Goal: Information Seeking & Learning: Find specific fact

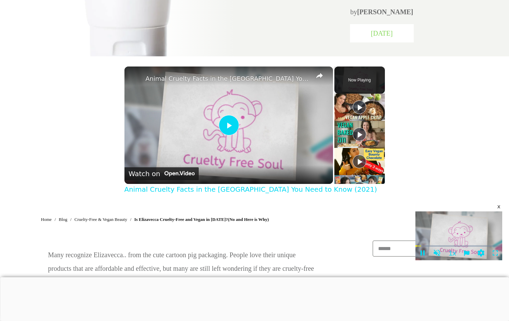
scroll to position [407, 0]
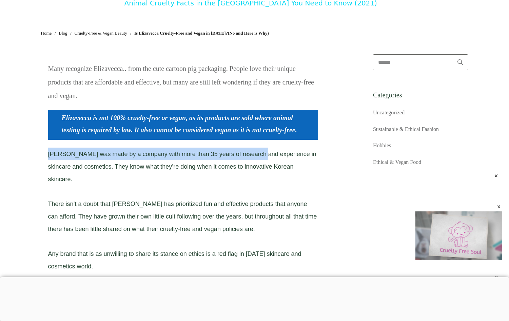
drag, startPoint x: 50, startPoint y: 157, endPoint x: 300, endPoint y: 149, distance: 250.4
click at [300, 149] on div "[PERSON_NAME] was made by a company with more than 35 years of research and exp…" at bounding box center [183, 234] width 271 height 175
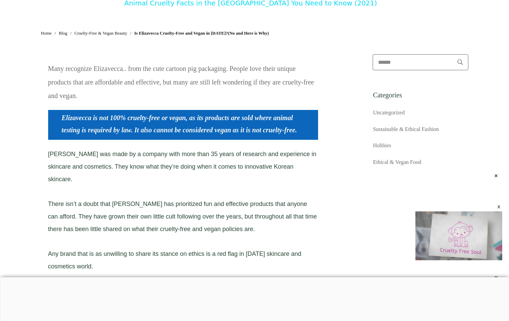
drag, startPoint x: 300, startPoint y: 149, endPoint x: 270, endPoint y: 172, distance: 37.5
click at [270, 172] on div "[PERSON_NAME] was made by a company with more than 35 years of research and exp…" at bounding box center [183, 234] width 271 height 175
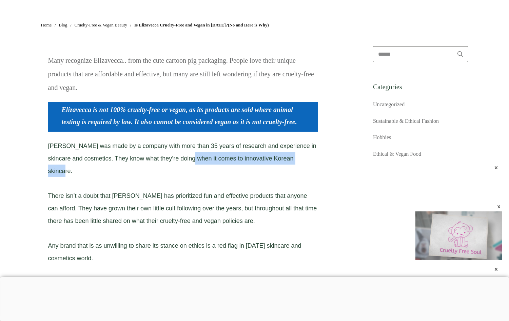
scroll to position [509, 0]
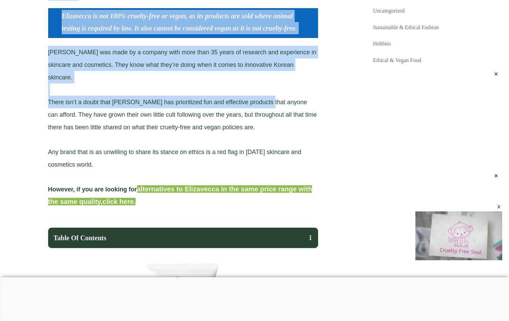
drag, startPoint x: 45, startPoint y: 102, endPoint x: 293, endPoint y: 101, distance: 247.6
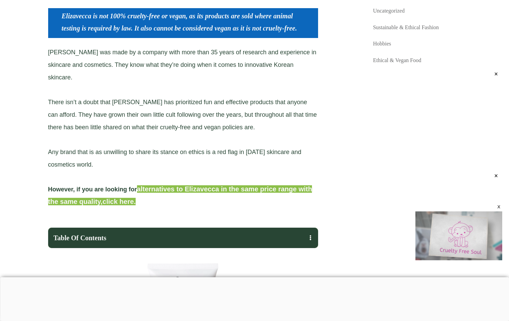
drag, startPoint x: 293, startPoint y: 101, endPoint x: 263, endPoint y: 114, distance: 32.8
click at [263, 114] on span "There isn’t a doubt that [PERSON_NAME] has prioritized fun and effective produc…" at bounding box center [182, 115] width 269 height 32
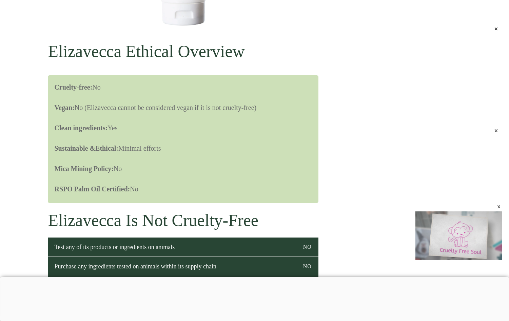
scroll to position [882, 0]
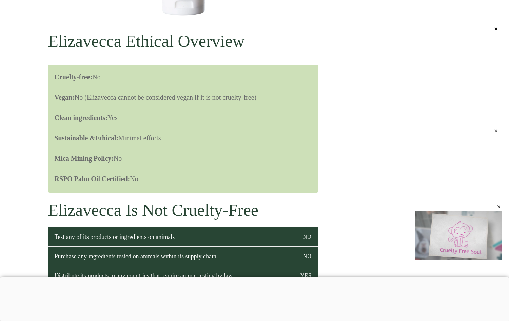
drag, startPoint x: 51, startPoint y: 84, endPoint x: 275, endPoint y: 112, distance: 225.5
click at [275, 112] on div "Cruelty-free: No Vegan: No (Elizavecca cannot be considered vegan if it is not …" at bounding box center [183, 129] width 271 height 128
drag, startPoint x: 275, startPoint y: 112, endPoint x: 267, endPoint y: 115, distance: 9.0
click at [267, 111] on p "Vegan: No (Elizavecca cannot be considered vegan if it is not cruelty-free)" at bounding box center [187, 101] width 264 height 20
drag, startPoint x: 196, startPoint y: 106, endPoint x: 255, endPoint y: 107, distance: 58.7
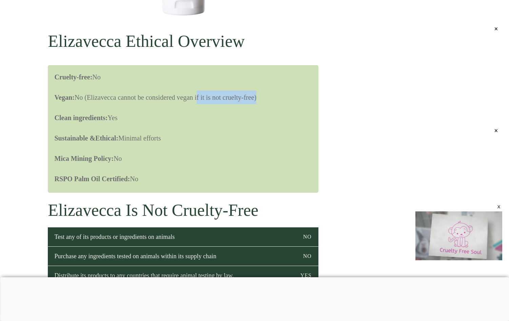
click at [255, 101] on span "Vegan: No (Elizavecca cannot be considered vegan if it is not cruelty-free)" at bounding box center [156, 97] width 202 height 7
drag, startPoint x: 112, startPoint y: 127, endPoint x: 130, endPoint y: 127, distance: 17.6
click at [130, 127] on p "Clean ingredients: Yes" at bounding box center [187, 121] width 264 height 20
drag, startPoint x: 130, startPoint y: 127, endPoint x: 171, endPoint y: 151, distance: 47.9
click at [171, 151] on p "Sustainable & Ethical: Minimal efforts" at bounding box center [187, 141] width 264 height 20
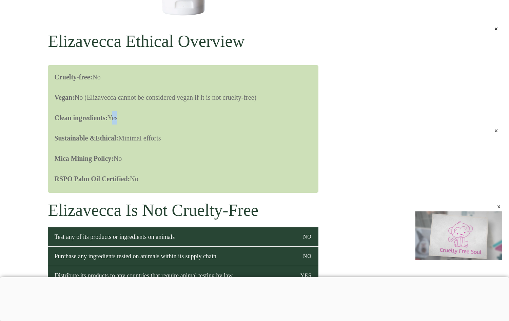
drag, startPoint x: 109, startPoint y: 170, endPoint x: 133, endPoint y: 168, distance: 24.1
click at [133, 168] on p "Mica Mining Policy: No" at bounding box center [187, 162] width 264 height 20
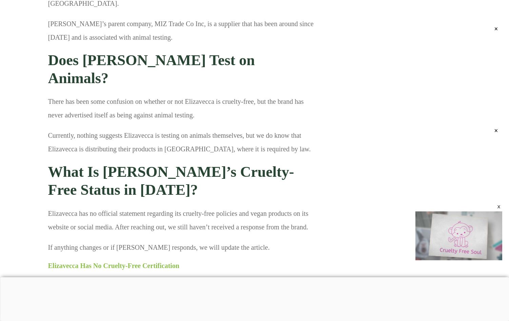
scroll to position [1221, 0]
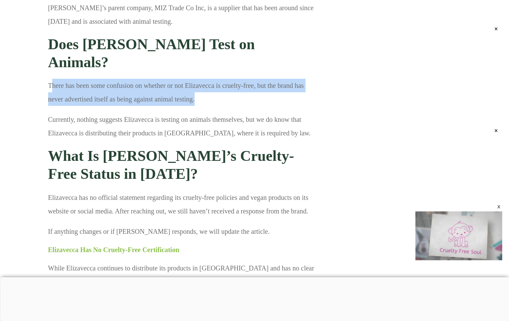
drag, startPoint x: 52, startPoint y: 66, endPoint x: 298, endPoint y: 77, distance: 246.5
click at [298, 79] on p "There has been some confusion on whether or not Elizavecca is cruelty-free, but…" at bounding box center [183, 96] width 270 height 34
drag, startPoint x: 298, startPoint y: 77, endPoint x: 187, endPoint y: 86, distance: 111.6
click at [202, 86] on p "There has been some confusion on whether or not Elizavecca is cruelty-free, but…" at bounding box center [183, 96] width 270 height 34
click at [192, 79] on p "There has been some confusion on whether or not Elizavecca is cruelty-free, but…" at bounding box center [183, 96] width 270 height 34
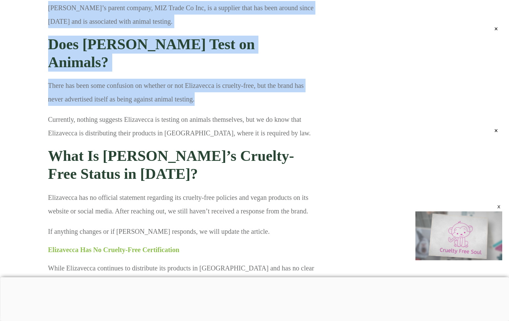
drag, startPoint x: 199, startPoint y: 78, endPoint x: 43, endPoint y: 58, distance: 156.6
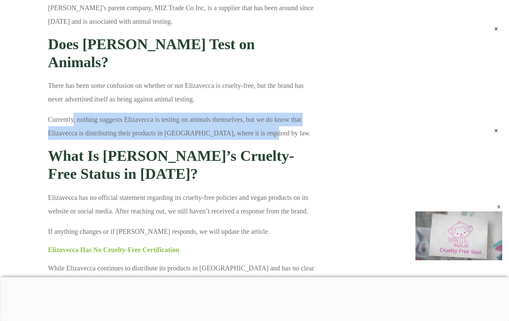
drag, startPoint x: 73, startPoint y: 99, endPoint x: 311, endPoint y: 106, distance: 238.6
click at [311, 113] on p "Currently, nothing suggests Elizavecca is testing on animals themselves, but we…" at bounding box center [183, 130] width 270 height 34
drag, startPoint x: 311, startPoint y: 106, endPoint x: 273, endPoint y: 104, distance: 38.1
click at [275, 113] on p "Currently, nothing suggests Elizavecca is testing on animals themselves, but we…" at bounding box center [183, 130] width 270 height 34
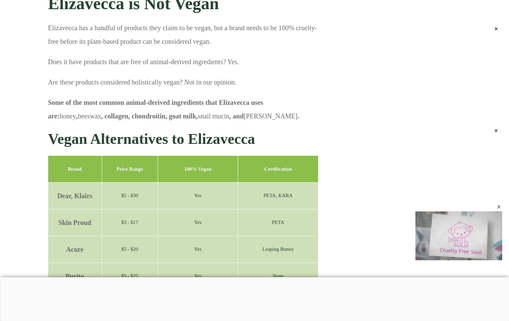
scroll to position [1899, 0]
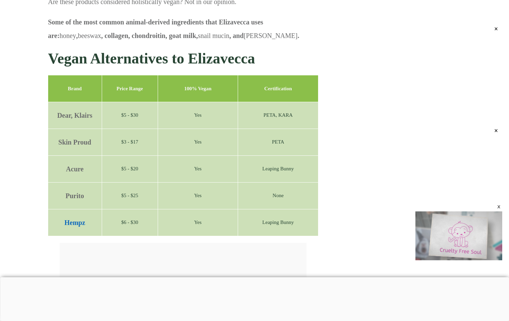
drag, startPoint x: 70, startPoint y: 80, endPoint x: 68, endPoint y: 71, distance: 9.6
click at [68, 102] on td "Dear, Klairs" at bounding box center [75, 115] width 54 height 27
drag, startPoint x: 55, startPoint y: 79, endPoint x: 106, endPoint y: 82, distance: 51.3
click at [106, 102] on tr "Dear, Klairs $5 - $30 Yes PETA, KARA" at bounding box center [183, 115] width 270 height 27
copy strong "Dear, Klairs"
